Goal: Information Seeking & Learning: Find specific fact

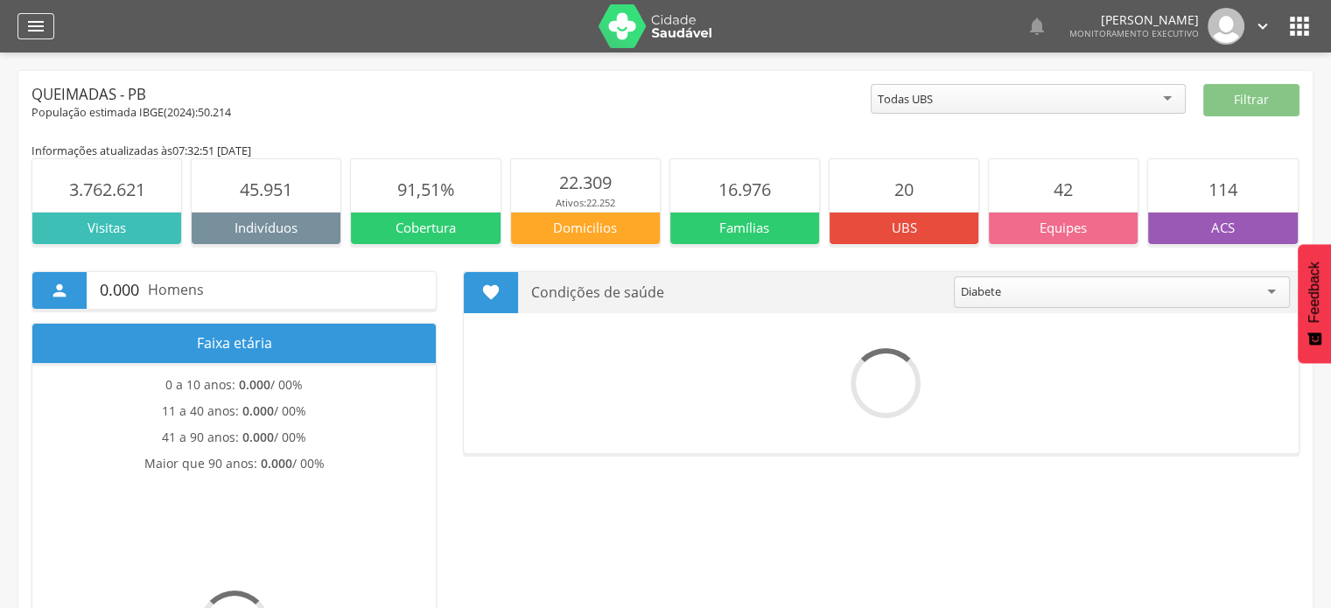
click at [28, 25] on icon "" at bounding box center [35, 26] width 21 height 21
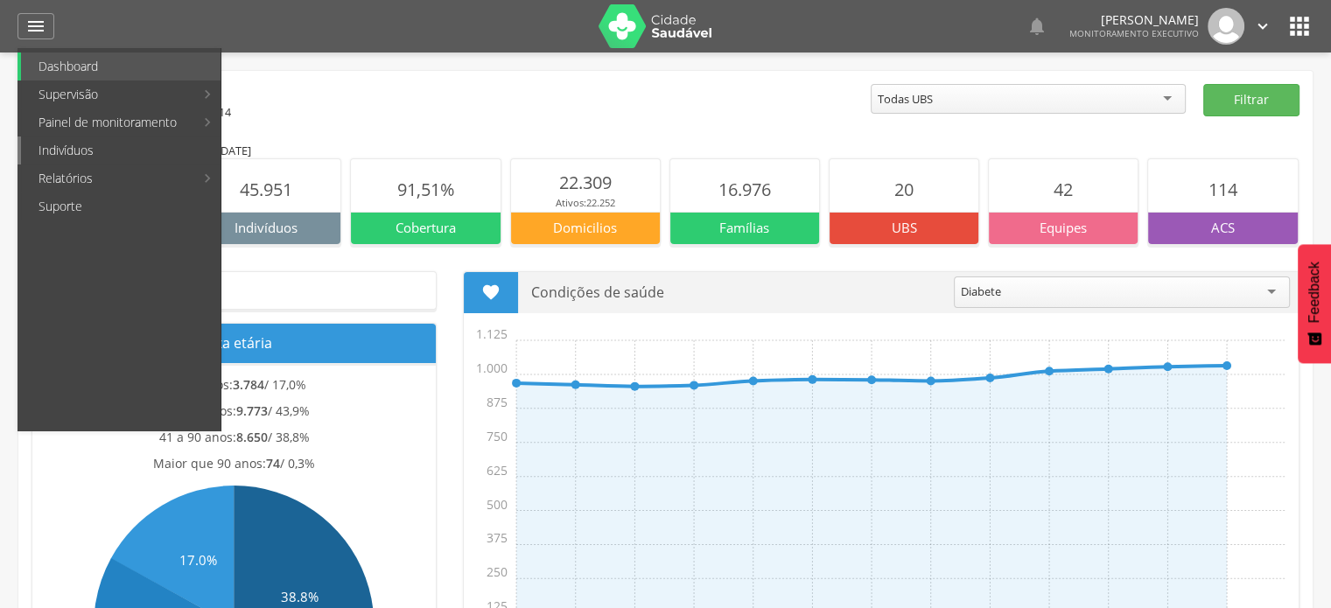
click at [97, 139] on link "Indivíduos" at bounding box center [121, 151] width 200 height 28
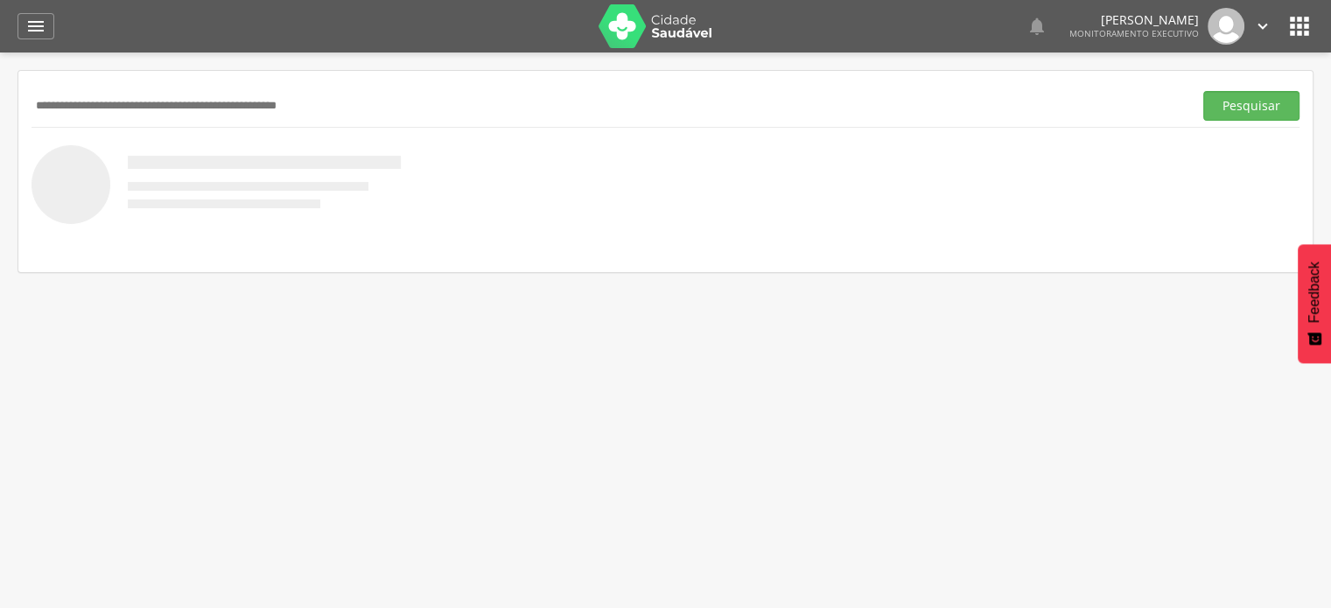
click at [166, 91] on input "text" at bounding box center [609, 106] width 1154 height 30
type input "**********"
click at [1203, 91] on button "Pesquisar" at bounding box center [1251, 106] width 96 height 30
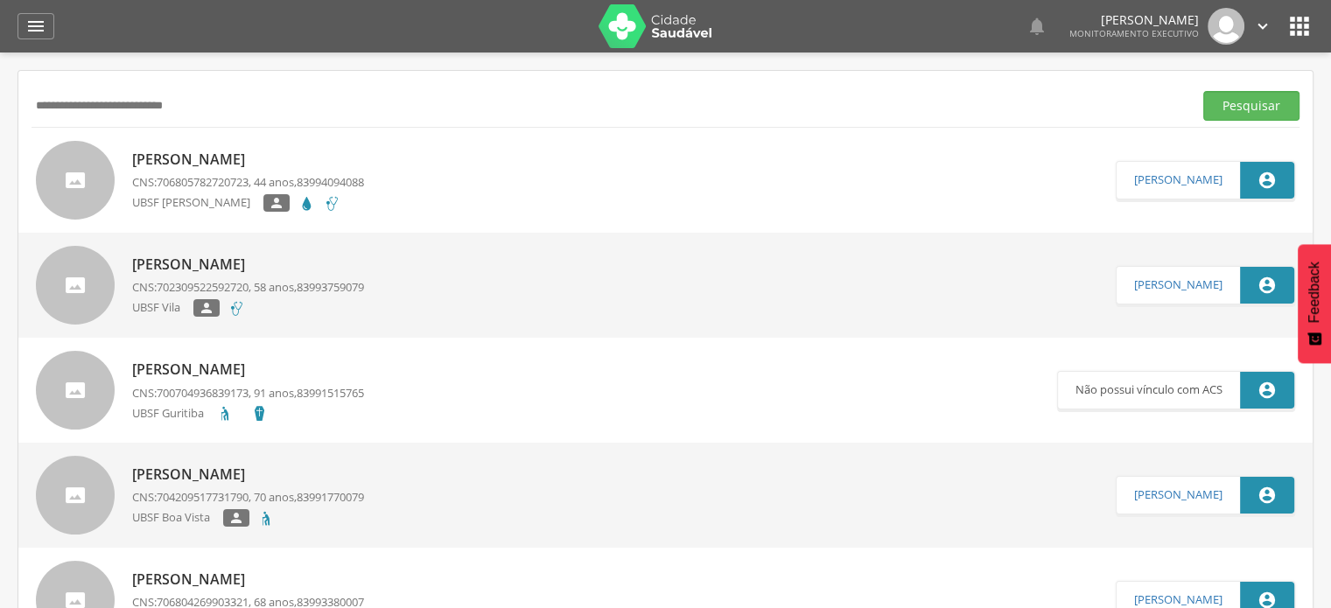
click at [239, 171] on div "[PERSON_NAME] CNS: 706805782720723 , 44 anos, 83994094088 UBSF [PERSON_NAME] " at bounding box center [248, 180] width 232 height 73
type input "**********"
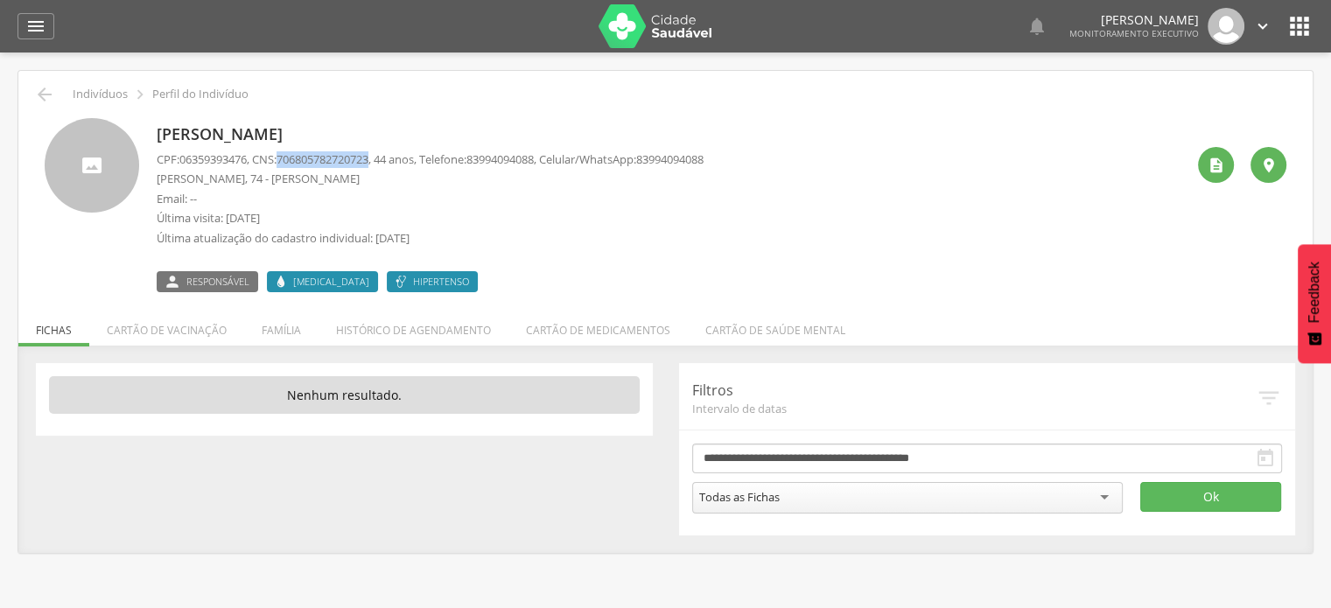
drag, startPoint x: 286, startPoint y: 153, endPoint x: 383, endPoint y: 158, distance: 97.3
click at [383, 158] on p "CPF: 06359393476 , CNS: [PHONE_NUMBER] , 44 anos, Telefone: [PHONE_NUMBER] , Ce…" at bounding box center [430, 159] width 547 height 17
copy span "706805782720723"
click at [35, 110] on div "[PERSON_NAME] CPF: 06359393476 , CNS: [PHONE_NUMBER] , 44 anos, Telefone: [PHON…" at bounding box center [666, 198] width 1268 height 187
click at [37, 106] on div "[PERSON_NAME] CPF: 06359393476 , CNS: [PHONE_NUMBER] , 44 anos, Telefone: [PHON…" at bounding box center [666, 198] width 1268 height 187
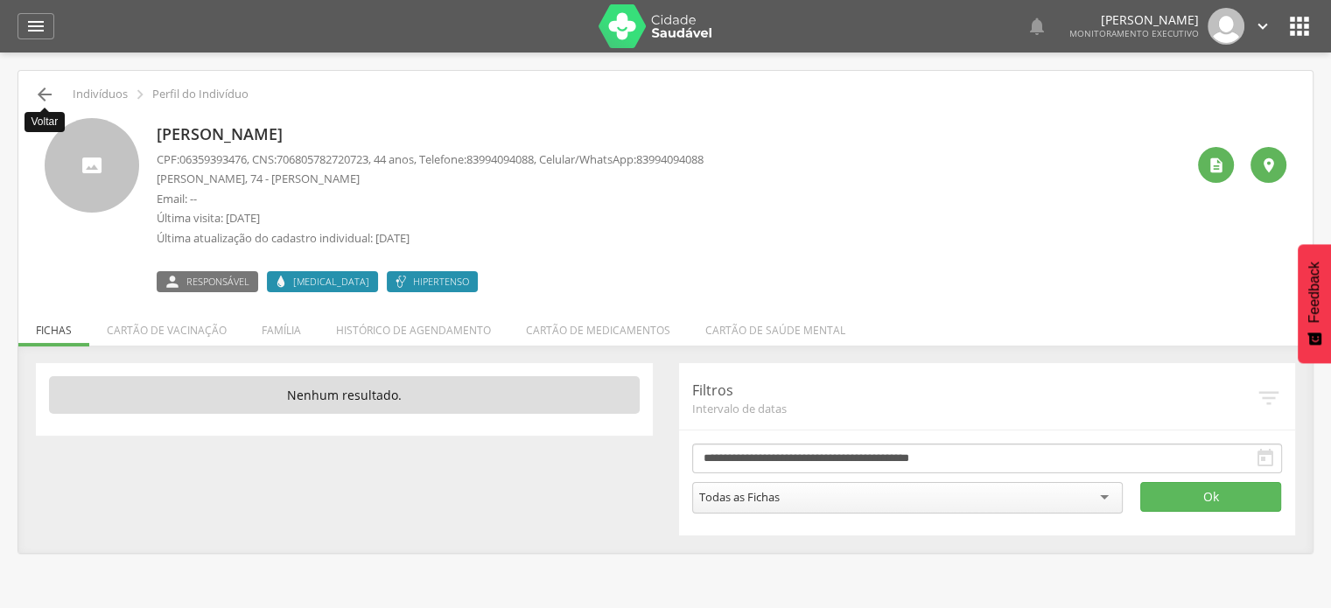
click at [44, 94] on icon "" at bounding box center [44, 94] width 21 height 21
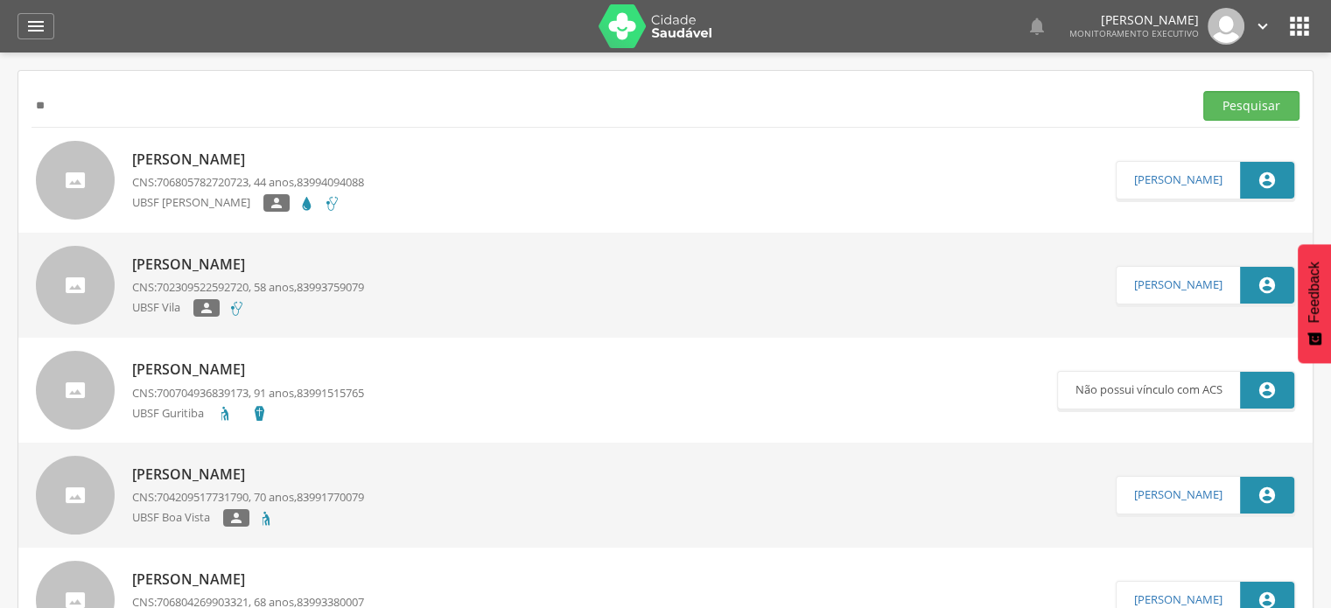
type input "*"
type input "**********"
click at [1203, 91] on button "Pesquisar" at bounding box center [1251, 106] width 96 height 30
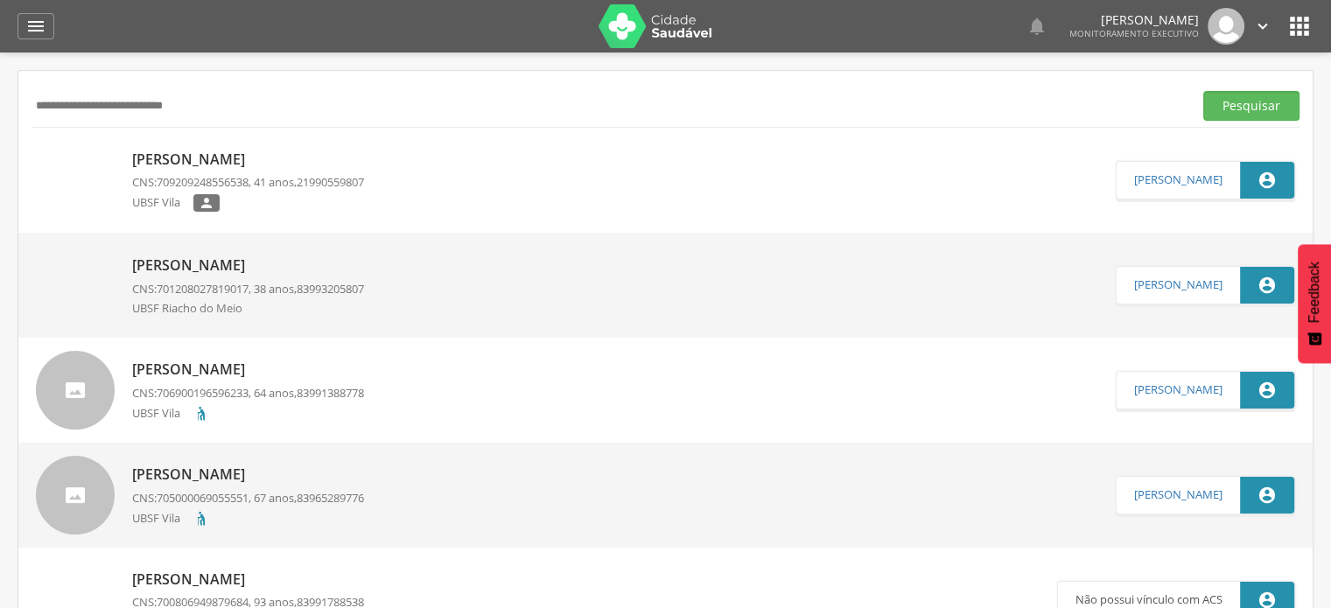
click at [306, 168] on p "[PERSON_NAME]" at bounding box center [248, 160] width 232 height 20
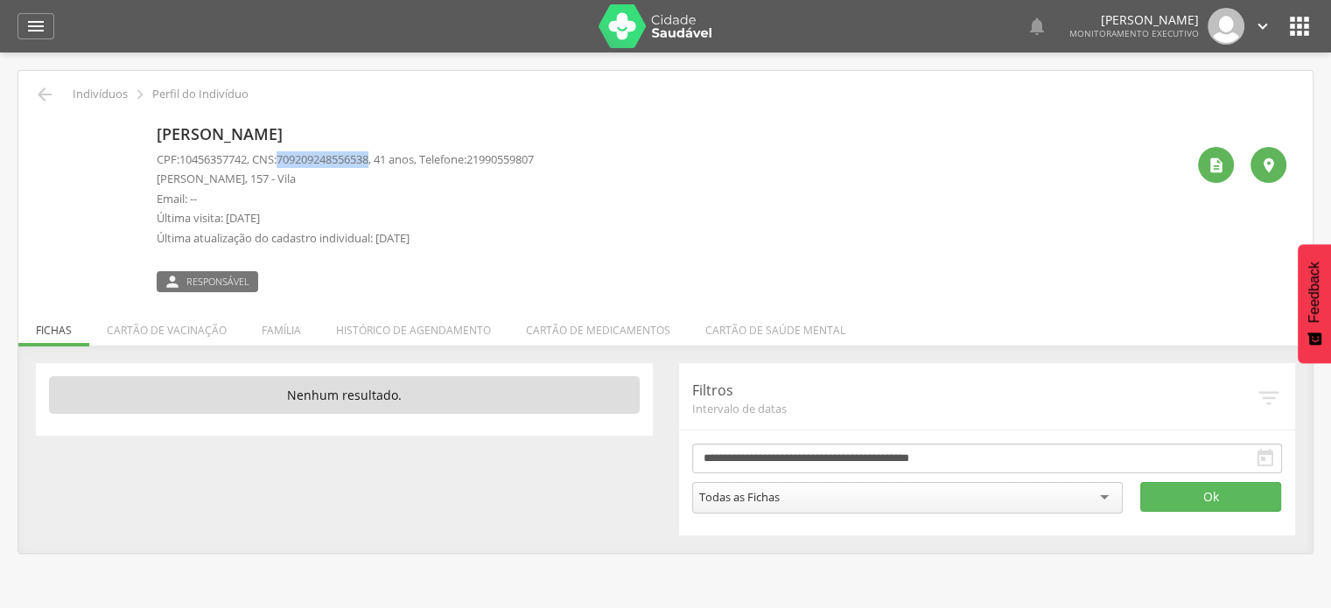
drag, startPoint x: 288, startPoint y: 157, endPoint x: 387, endPoint y: 156, distance: 98.9
click at [387, 156] on p "CPF: 10456357742 , CNS: [PHONE_NUMBER] , 41 anos, Telefone: [PHONE_NUMBER]" at bounding box center [345, 159] width 377 height 17
copy p "709209248556538 ,"
click at [27, 25] on icon "" at bounding box center [35, 26] width 21 height 21
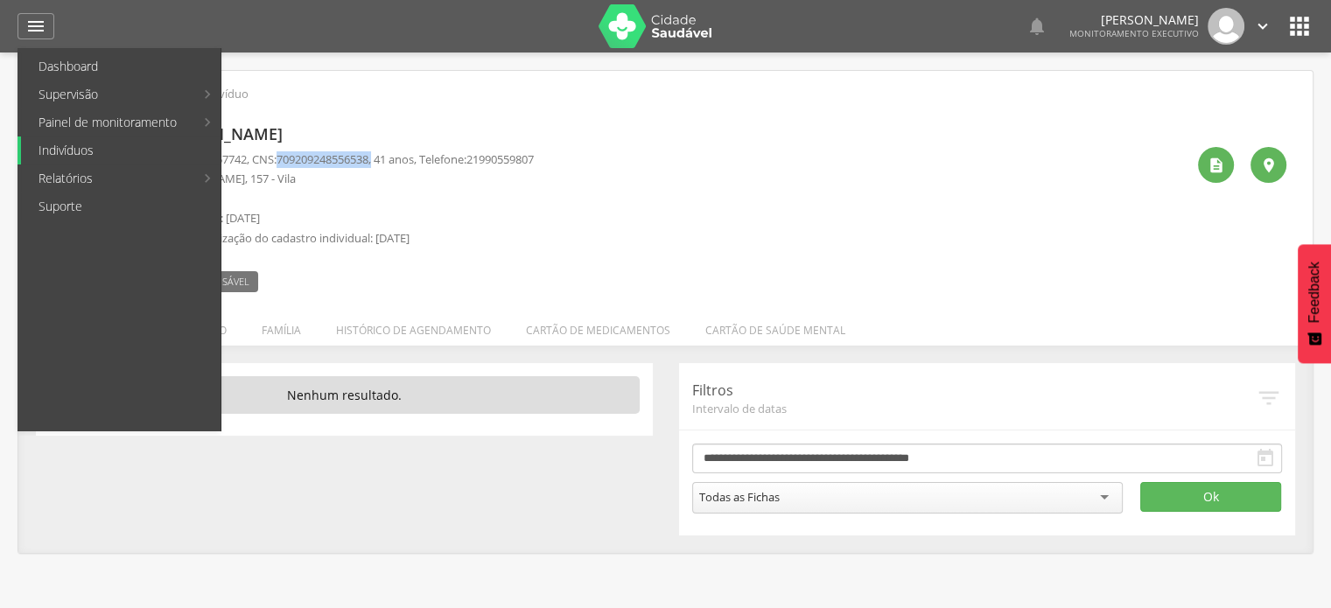
click at [80, 155] on link "Indivíduos" at bounding box center [121, 151] width 200 height 28
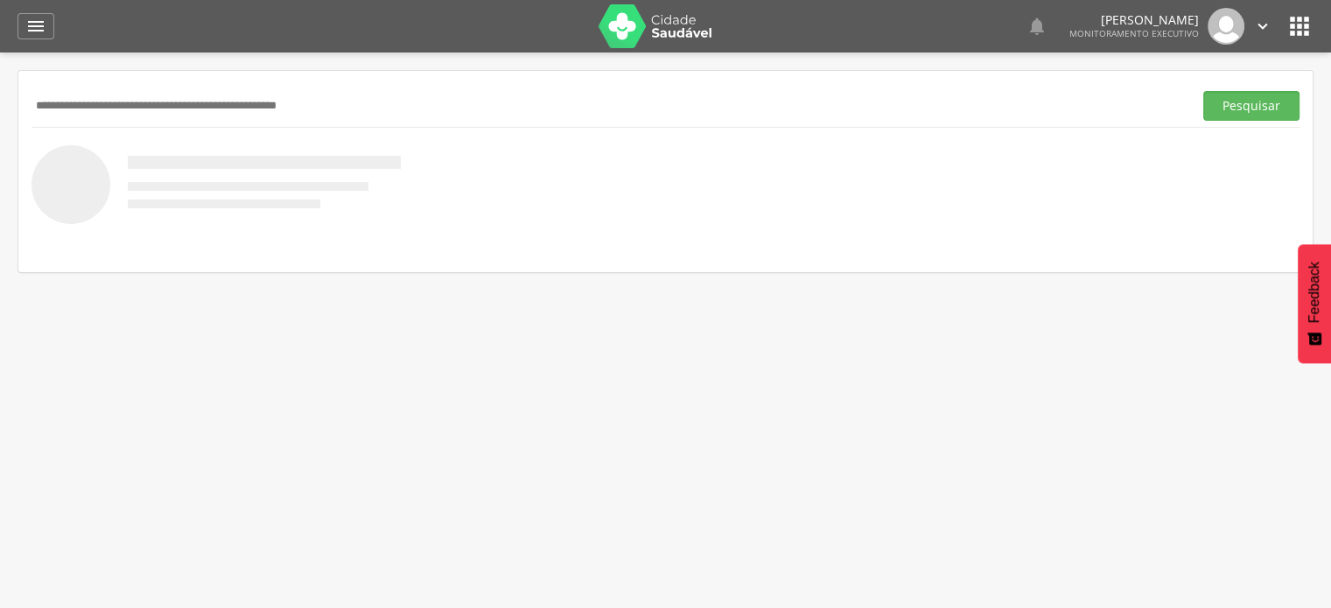
click at [148, 110] on input "text" at bounding box center [609, 106] width 1154 height 30
type input "*"
type input "**********"
click at [1203, 91] on button "Pesquisar" at bounding box center [1251, 106] width 96 height 30
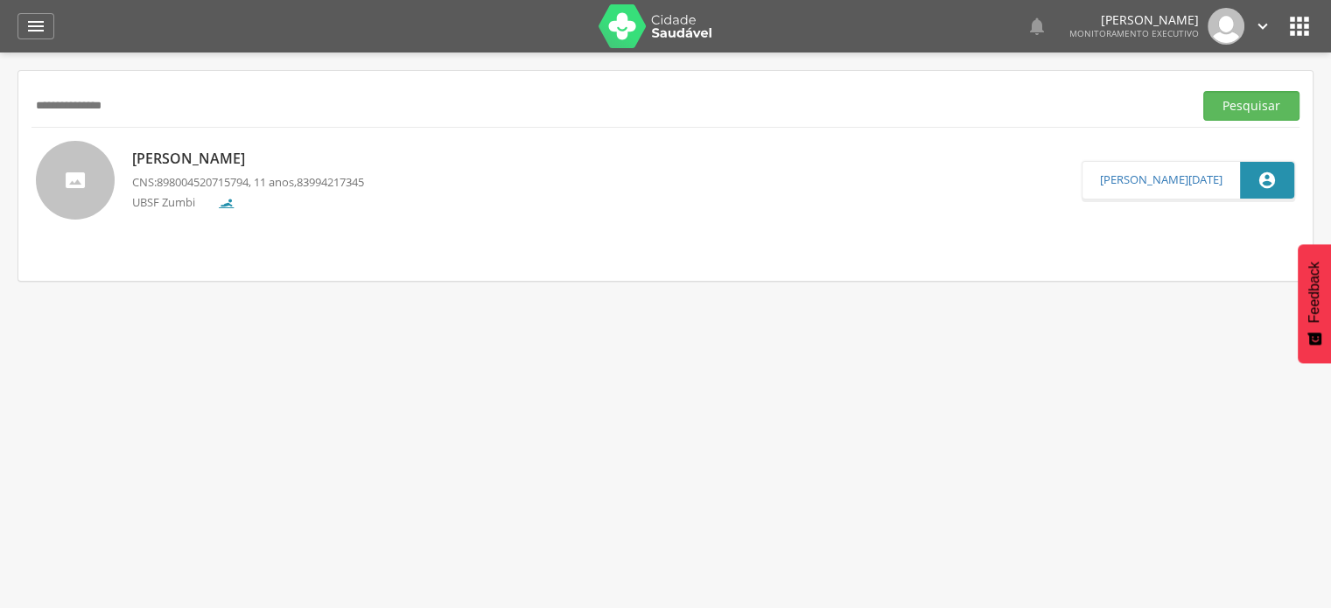
click at [133, 104] on input "**********" at bounding box center [609, 106] width 1154 height 30
